Goal: Task Accomplishment & Management: Manage account settings

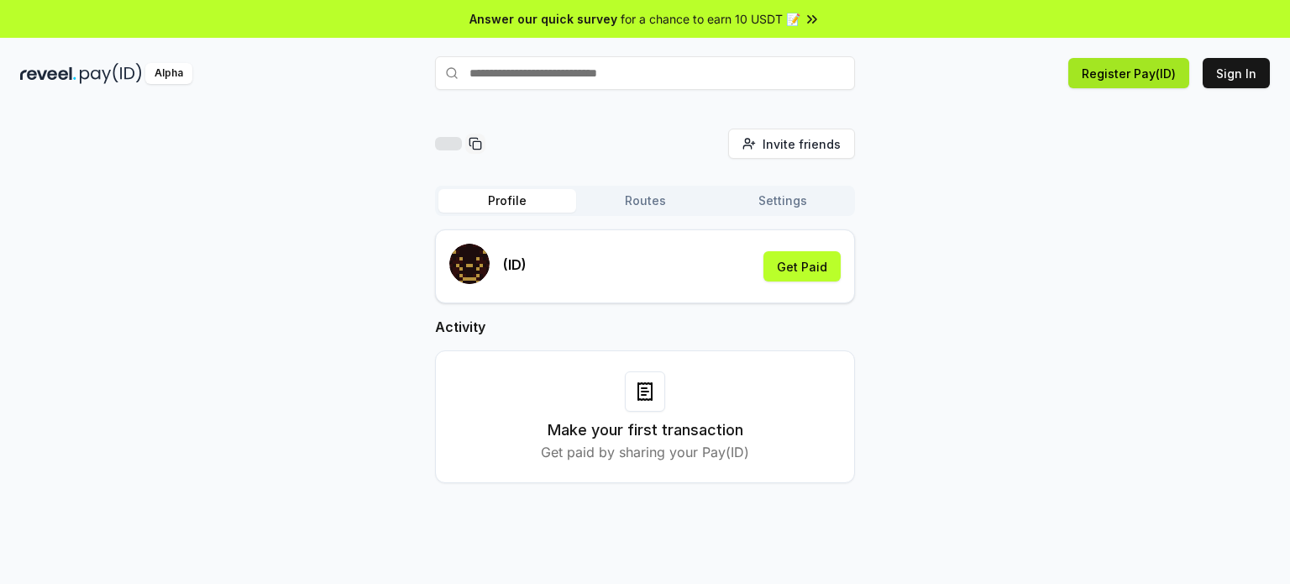
click at [1120, 76] on button "Register Pay(ID)" at bounding box center [1128, 73] width 121 height 30
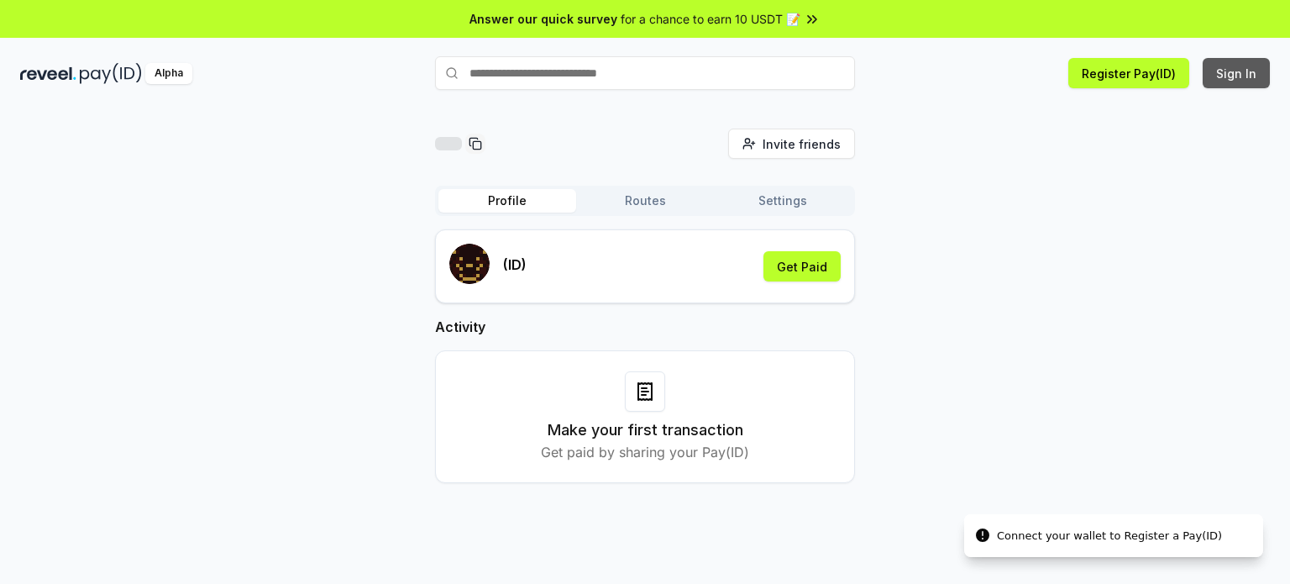
click at [1232, 74] on button "Sign In" at bounding box center [1235, 73] width 67 height 30
